Goal: Information Seeking & Learning: Check status

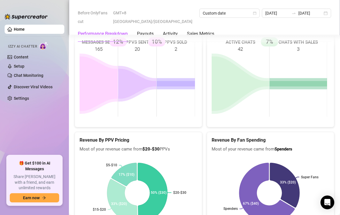
scroll to position [691, 0]
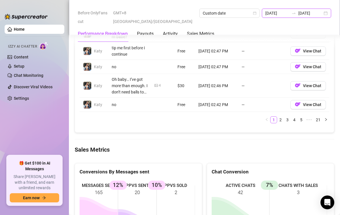
click at [265, 15] on input "[DATE]" at bounding box center [277, 13] width 24 height 6
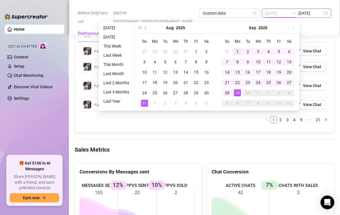
type input "[DATE]"
click at [234, 50] on div "1" at bounding box center [237, 51] width 7 height 7
type input "[DATE]"
click at [239, 94] on div "29" at bounding box center [237, 93] width 7 height 7
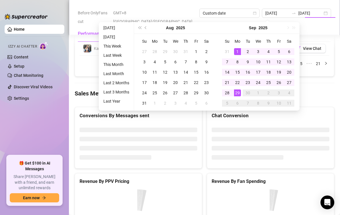
type input "[DATE]"
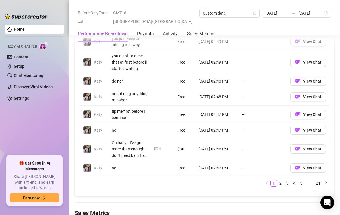
scroll to position [701, 0]
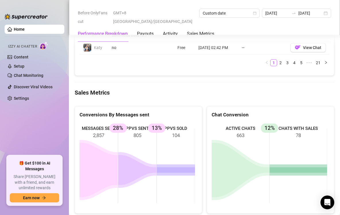
click at [207, 90] on Metrics "Sales Metrics" at bounding box center [204, 93] width 259 height 8
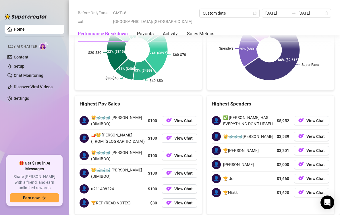
scroll to position [1001, 0]
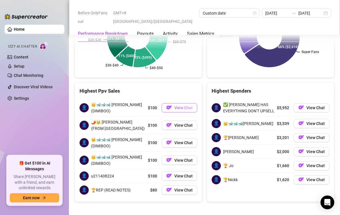
click at [171, 103] on button "View Chat" at bounding box center [180, 107] width 36 height 9
drag, startPoint x: 257, startPoint y: 83, endPoint x: 252, endPoint y: 89, distance: 7.4
click at [257, 83] on div "Highest Spenders" at bounding box center [270, 89] width 127 height 12
click at [183, 123] on span "View Chat" at bounding box center [183, 125] width 18 height 5
click at [208, 69] on div "Super Fans Spenders Low-Spenders 66% ($2,616) 20% ($801) 14% ($544)" at bounding box center [270, 37] width 127 height 81
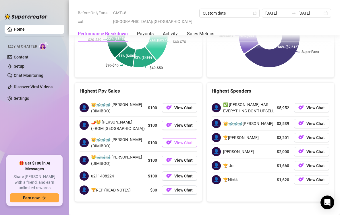
click at [179, 141] on span "View Chat" at bounding box center [183, 143] width 18 height 5
click at [194, 88] on div "Highest Ppv Sales" at bounding box center [139, 91] width 118 height 8
click at [174, 158] on span "View Chat" at bounding box center [183, 160] width 18 height 5
drag, startPoint x: 251, startPoint y: 82, endPoint x: 181, endPoint y: 151, distance: 98.0
click at [251, 83] on div "Highest Spenders" at bounding box center [270, 89] width 127 height 12
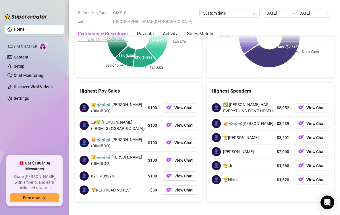
click at [197, 144] on div "👤 👑🐋🐋🐋 [PERSON_NAME] (DIMIBOO) $100 View Chat 👤 🌶️👑 [PERSON_NAME] (FROM PB) $10…" at bounding box center [138, 148] width 127 height 107
click at [181, 174] on span "View Chat" at bounding box center [183, 176] width 18 height 5
click at [180, 188] on span "View Chat" at bounding box center [183, 190] width 18 height 5
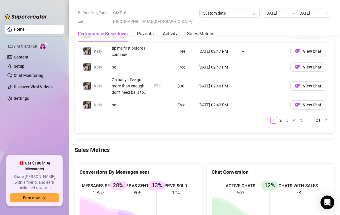
scroll to position [600, 0]
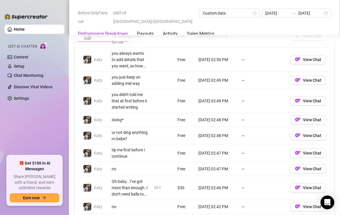
click at [257, 37] on td "—" at bounding box center [262, 36] width 49 height 24
click at [186, 40] on td "Free" at bounding box center [184, 36] width 21 height 24
